Goal: Transaction & Acquisition: Purchase product/service

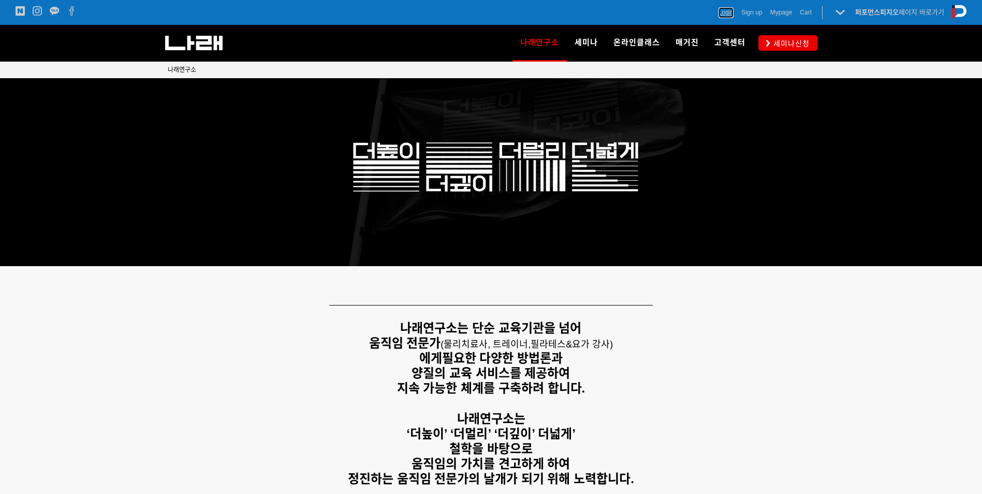
click at [718, 11] on span "Login" at bounding box center [725, 12] width 15 height 10
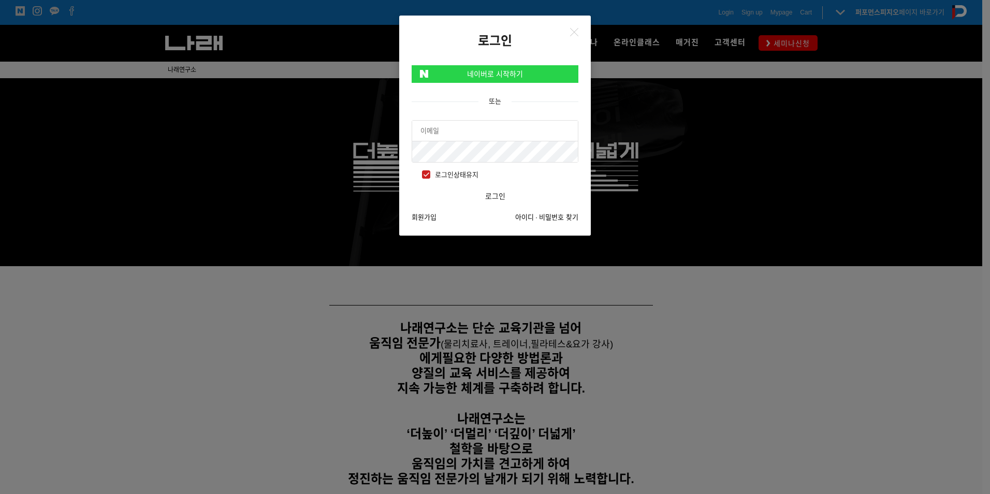
click at [494, 127] on input "text" at bounding box center [495, 131] width 166 height 21
type input "ㄱ"
type input "f"
type input "r"
type input "[EMAIL_ADDRESS][DOMAIN_NAME]"
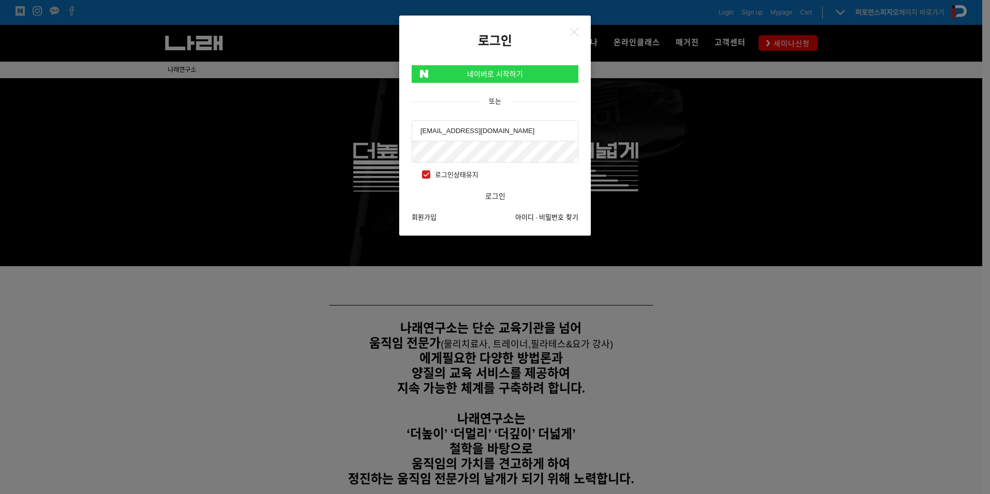
click at [425, 173] on span "로그인상태유지" at bounding box center [450, 174] width 56 height 11
click at [418, 173] on input "로그인상태유지" at bounding box center [415, 173] width 7 height 7
checkbox input "false"
click at [412, 186] on button "로그인" at bounding box center [495, 196] width 167 height 21
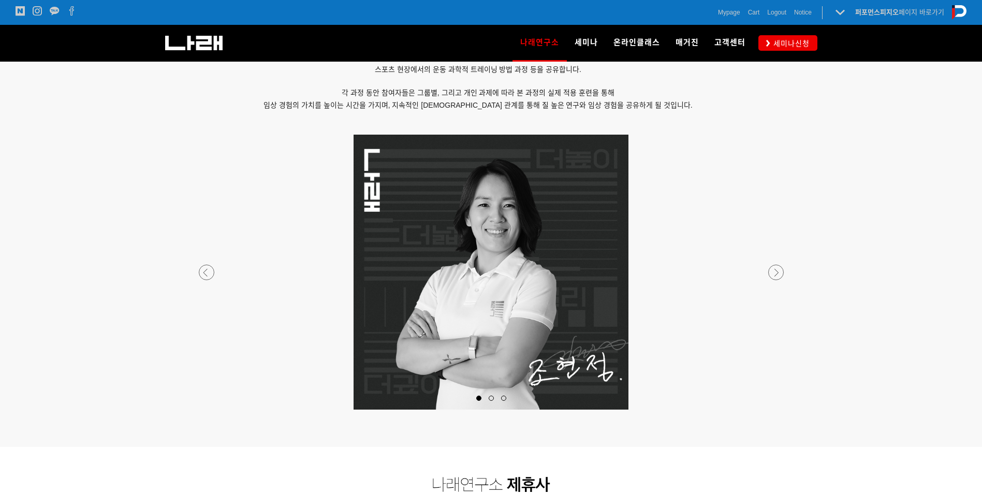
scroll to position [725, 0]
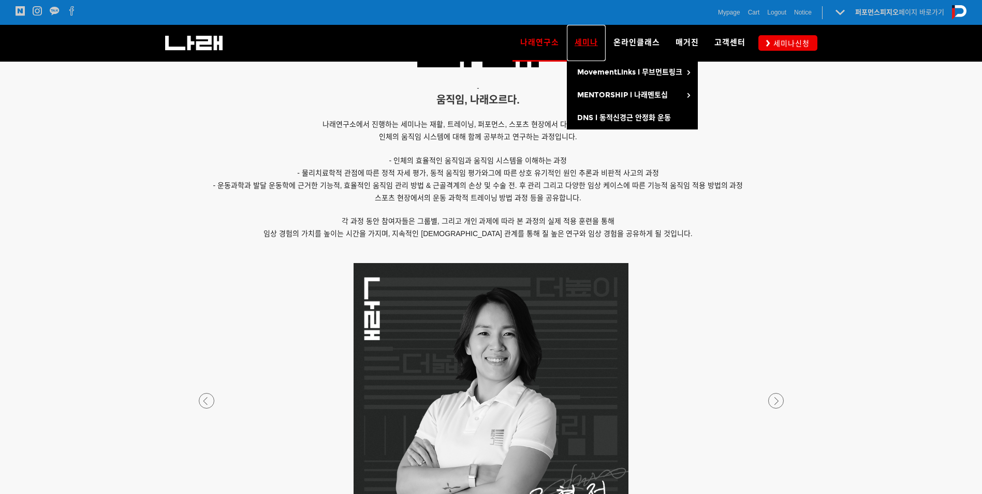
click at [590, 42] on span "세미나" at bounding box center [586, 42] width 23 height 9
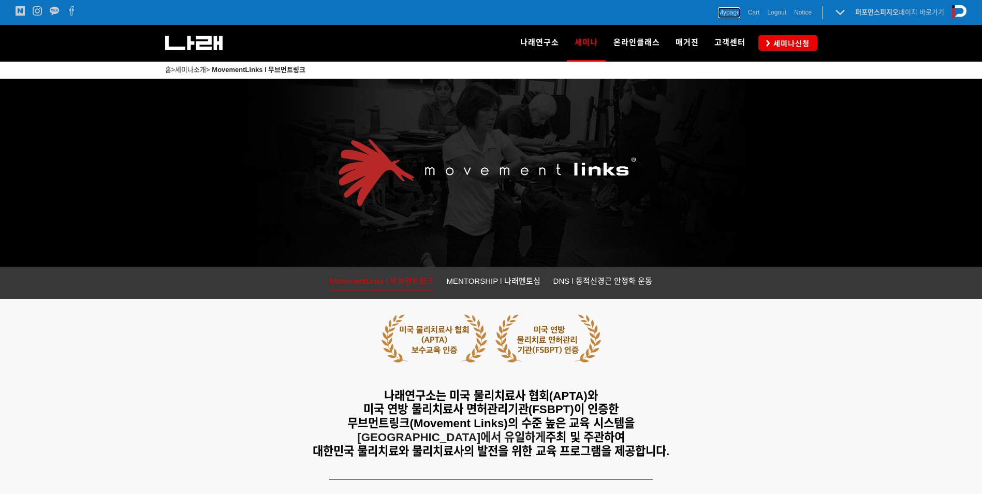
click at [731, 12] on span "Mypage" at bounding box center [729, 12] width 22 height 10
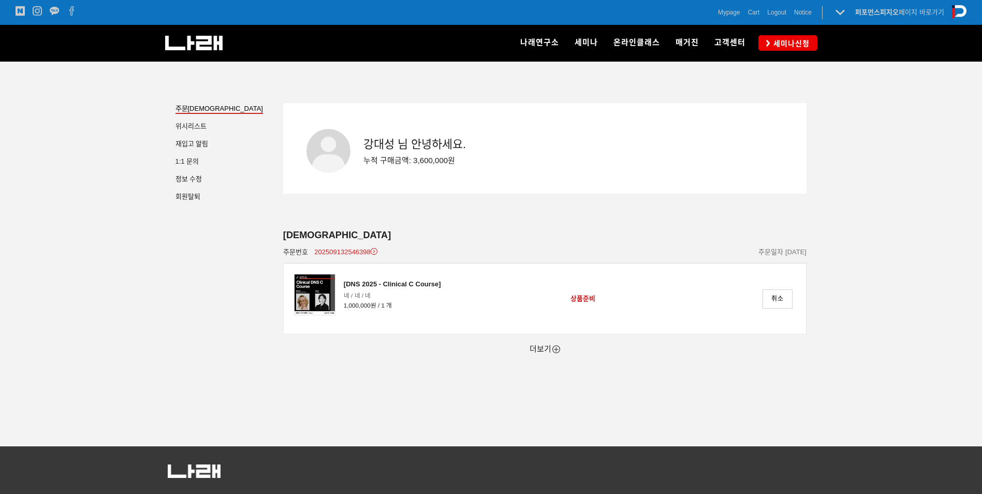
click at [545, 356] on div "더보기" at bounding box center [545, 348] width 524 height 29
click at [548, 353] on link "더보기" at bounding box center [545, 348] width 31 height 9
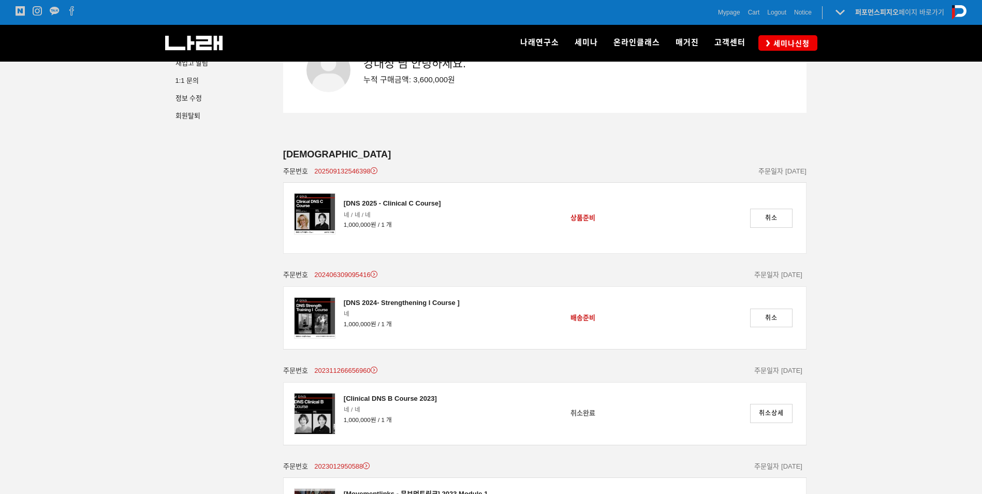
scroll to position [43, 0]
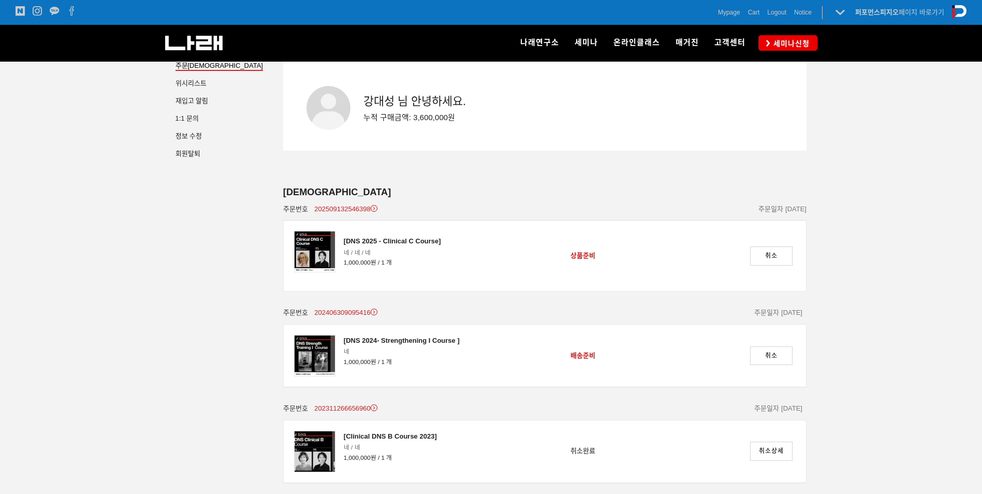
click at [151, 291] on div at bounding box center [491, 443] width 982 height 849
click at [321, 246] on img at bounding box center [314, 251] width 41 height 41
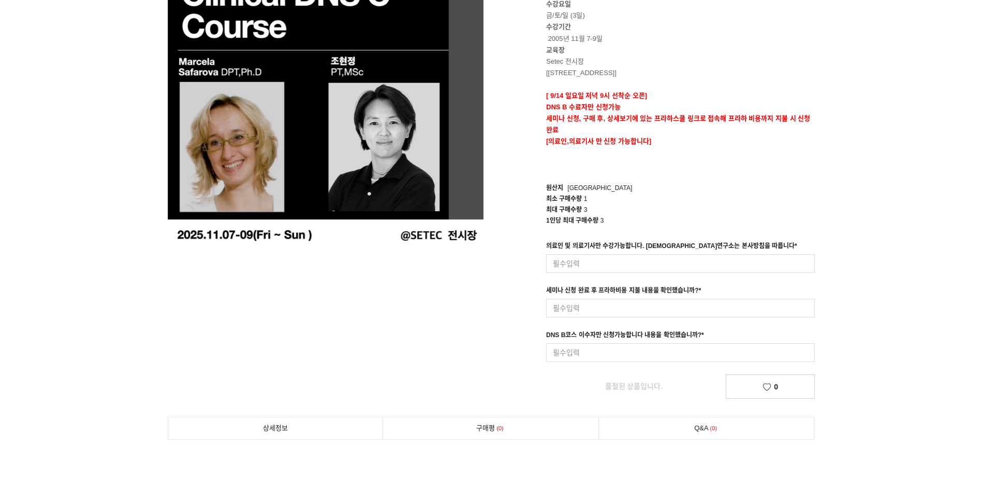
scroll to position [155, 0]
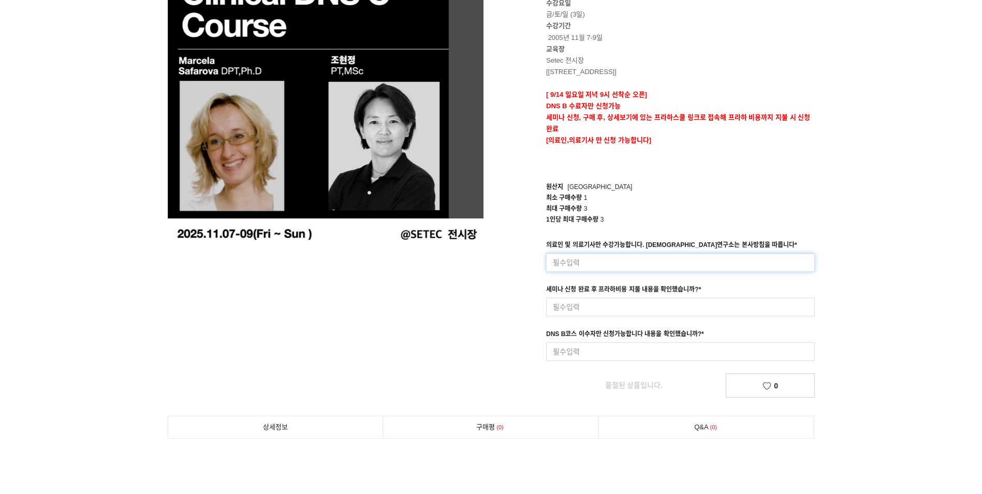
click at [644, 268] on input at bounding box center [680, 262] width 269 height 19
click at [629, 338] on div "DNS B코스 이수자만 신청가능합니다 내용을 확인했습니까? *" at bounding box center [625, 335] width 158 height 13
click at [624, 302] on input at bounding box center [680, 307] width 269 height 19
click at [612, 376] on link "품절된 상품입니다." at bounding box center [633, 385] width 175 height 23
click at [614, 359] on input at bounding box center [680, 351] width 269 height 19
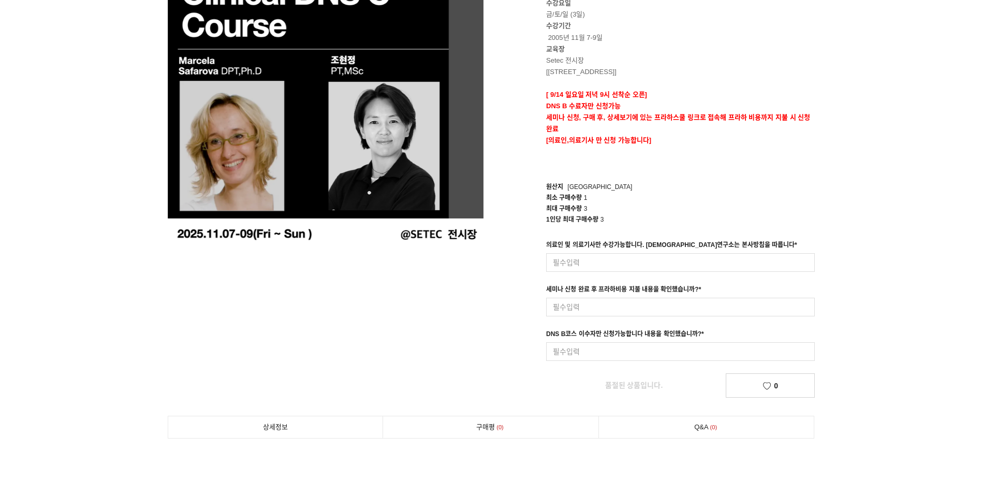
click at [314, 299] on div "prev next 상품 이미지 [DNS 2025 - Clinical C Course] SOLDOUT 1,000,000원 수강요일 금/토/일 (…" at bounding box center [491, 161] width 663 height 473
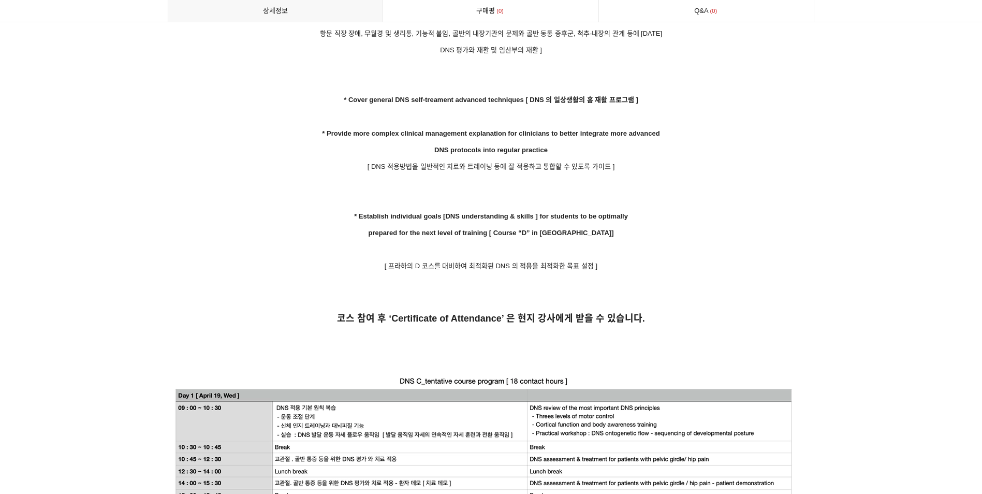
scroll to position [2278, 0]
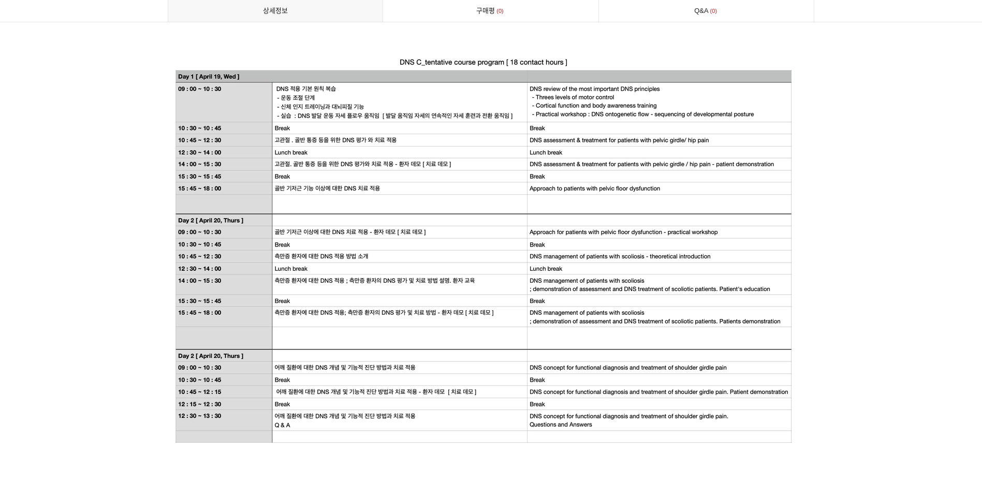
click at [342, 187] on img at bounding box center [491, 249] width 647 height 407
click at [308, 141] on img at bounding box center [491, 249] width 647 height 407
click at [309, 149] on img at bounding box center [491, 249] width 647 height 407
click at [301, 170] on img at bounding box center [491, 249] width 647 height 407
click at [302, 183] on img at bounding box center [491, 249] width 647 height 407
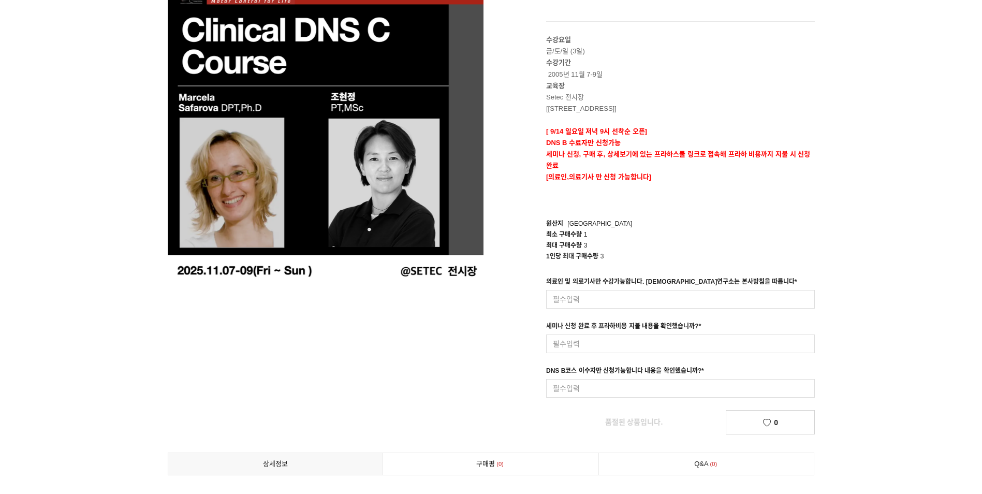
scroll to position [0, 0]
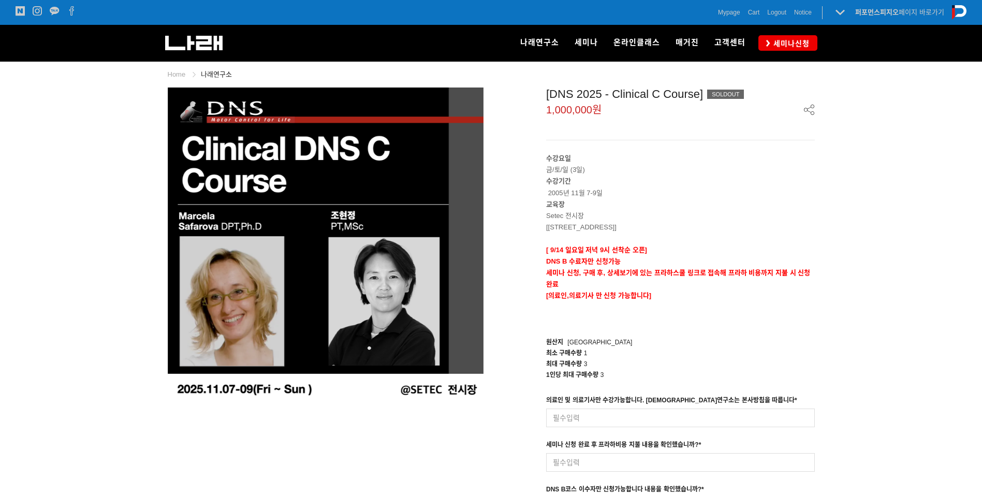
click at [200, 35] on div "나래연구소" at bounding box center [311, 43] width 293 height 36
click at [200, 38] on img at bounding box center [193, 43] width 57 height 14
